Goal: Task Accomplishment & Management: Manage account settings

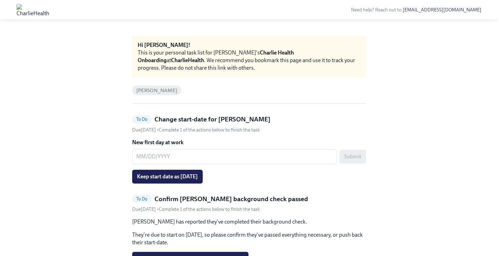
scroll to position [43, 0]
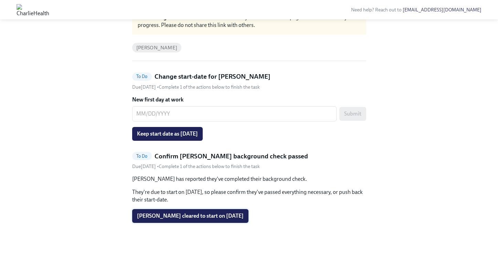
click at [243, 213] on span "Noelani Obermeyer cleared to start on 10/20/2025" at bounding box center [190, 215] width 107 height 7
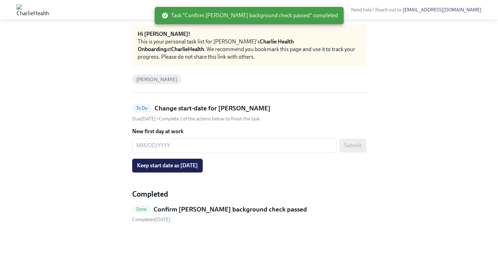
scroll to position [11, 0]
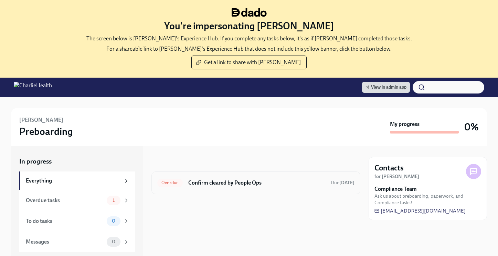
click at [211, 172] on div "Overdue Confirm cleared by People Ops Due 2 days ago" at bounding box center [256, 182] width 209 height 23
click at [213, 178] on div "Overdue Confirm cleared by People Ops Due 2 days ago" at bounding box center [255, 182] width 197 height 11
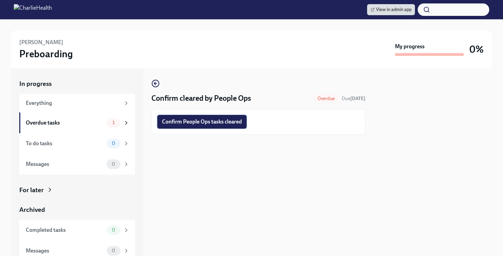
click at [206, 120] on span "Confirm People Ops tasks cleared" at bounding box center [202, 121] width 80 height 7
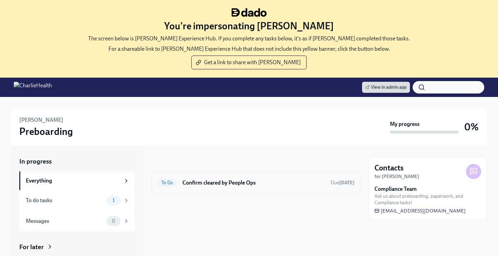
click at [227, 188] on div "To Do Confirm cleared by People Ops Due today" at bounding box center [255, 182] width 197 height 11
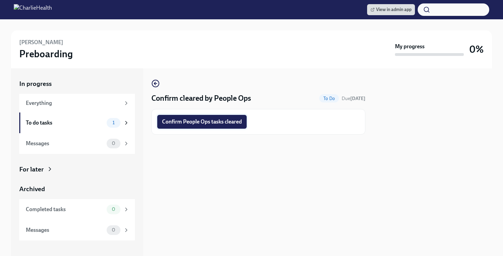
click at [225, 123] on span "Confirm People Ops tasks cleared" at bounding box center [202, 121] width 80 height 7
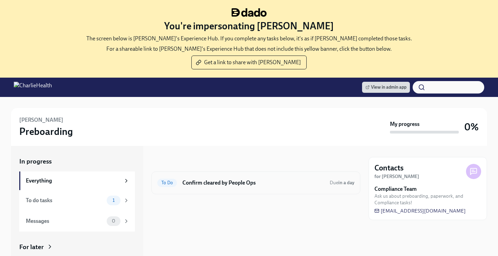
click at [265, 180] on h6 "Confirm cleared by People Ops" at bounding box center [254, 183] width 142 height 8
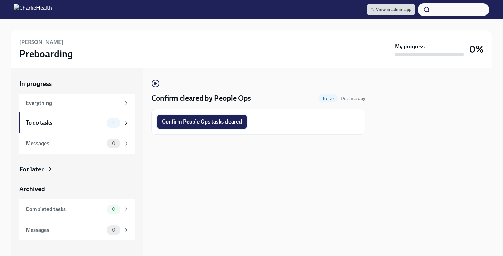
click at [189, 124] on span "Confirm People Ops tasks cleared" at bounding box center [202, 121] width 80 height 7
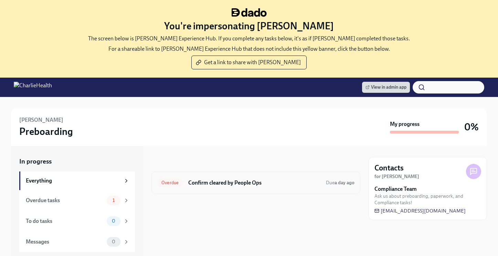
click at [275, 179] on h6 "Confirm cleared by People Ops" at bounding box center [254, 183] width 132 height 8
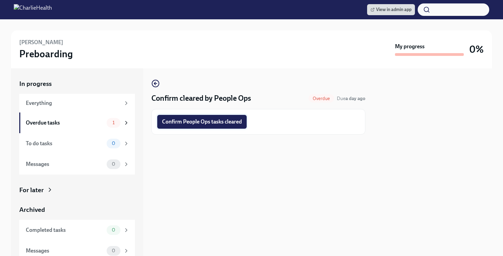
click at [226, 123] on span "Confirm People Ops tasks cleared" at bounding box center [202, 121] width 80 height 7
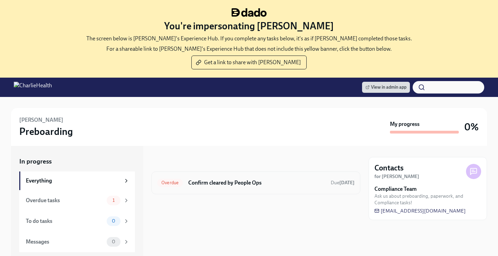
click at [220, 183] on h6 "Confirm cleared by People Ops" at bounding box center [256, 183] width 137 height 8
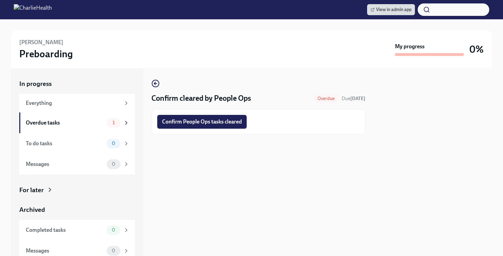
click at [202, 137] on div at bounding box center [259, 145] width 214 height 22
click at [206, 123] on span "Confirm People Ops tasks cleared" at bounding box center [202, 121] width 80 height 7
